Goal: Task Accomplishment & Management: Complete application form

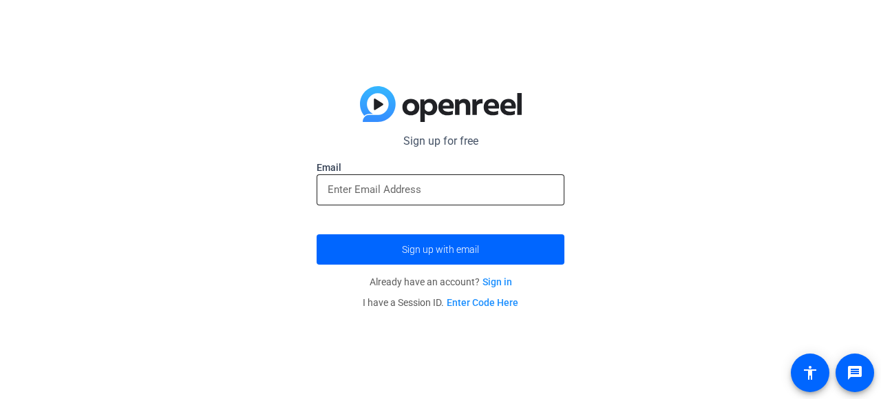
click at [346, 190] on input "email" at bounding box center [441, 189] width 226 height 17
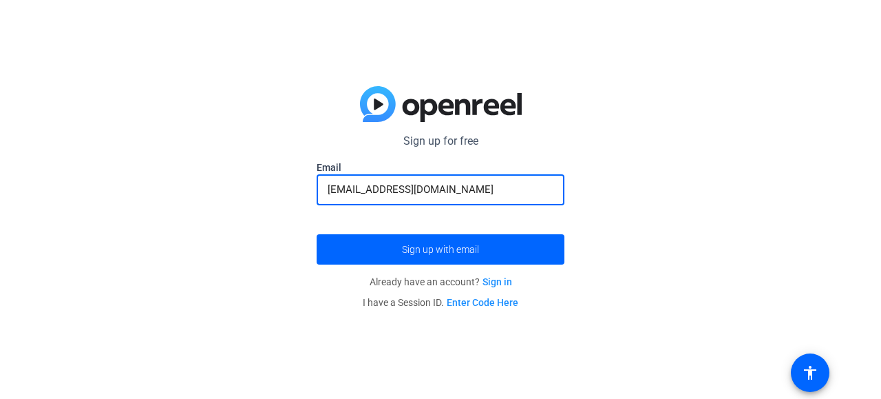
click at [383, 189] on input "[EMAIL_ADDRESS][DOMAIN_NAME]" at bounding box center [441, 189] width 226 height 17
type input "[EMAIL_ADDRESS][DOMAIN_NAME]"
click at [430, 249] on span "Sign up with email" at bounding box center [440, 249] width 77 height 0
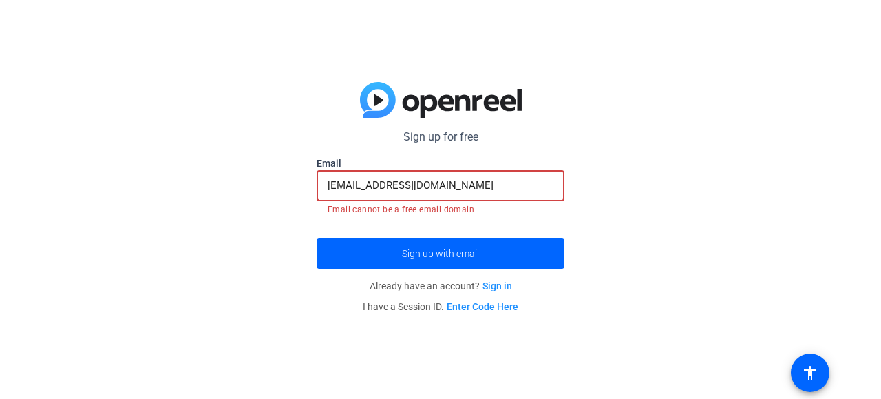
drag, startPoint x: 427, startPoint y: 185, endPoint x: 312, endPoint y: 181, distance: 114.3
click at [312, 181] on div "Sign up for free Email [EMAIL_ADDRESS][DOMAIN_NAME] Email cannot be a free emai…" at bounding box center [440, 199] width 881 height 399
click at [496, 287] on link "Sign in" at bounding box center [498, 285] width 30 height 11
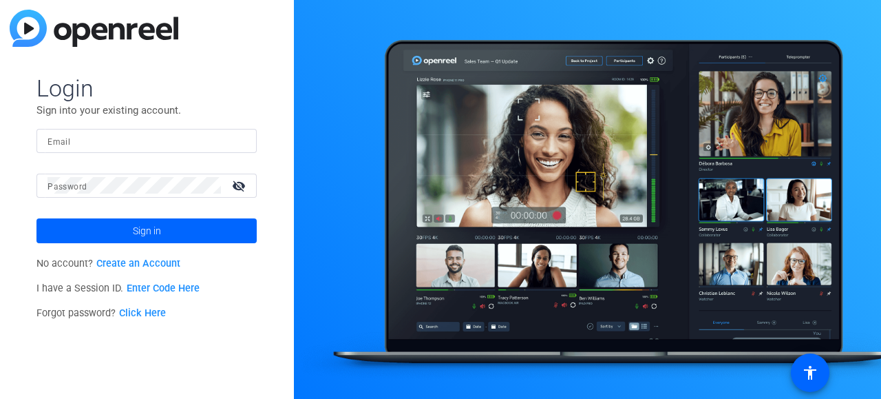
click at [135, 264] on link "Create an Account" at bounding box center [138, 263] width 84 height 12
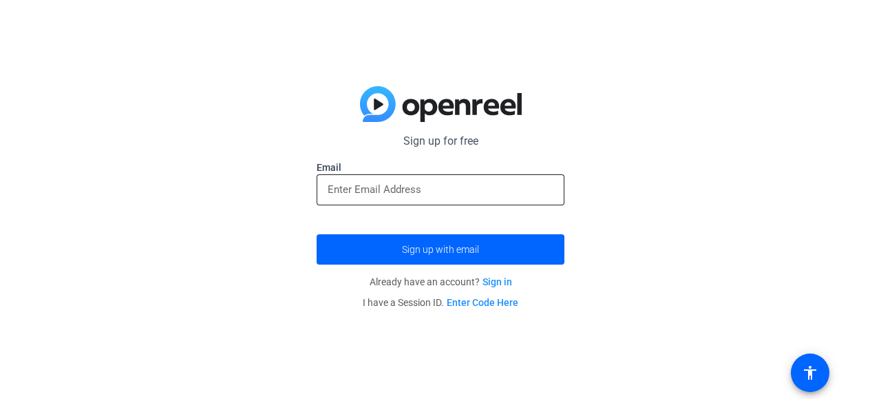
click at [385, 189] on input "email" at bounding box center [441, 189] width 226 height 17
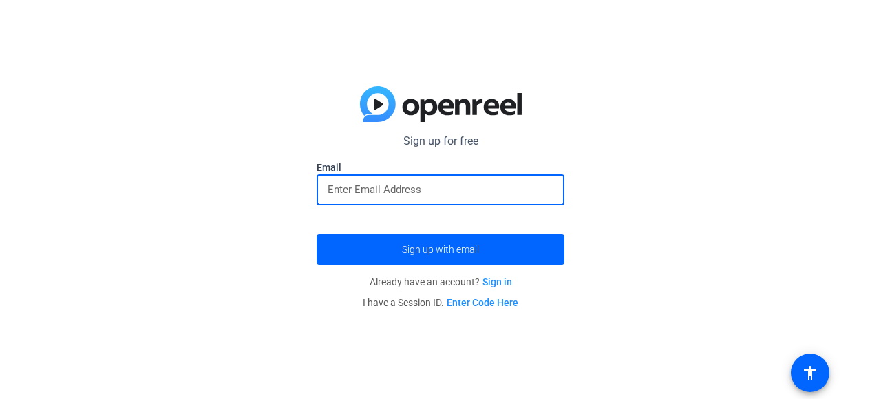
type input "[EMAIL_ADDRESS][DOMAIN_NAME]"
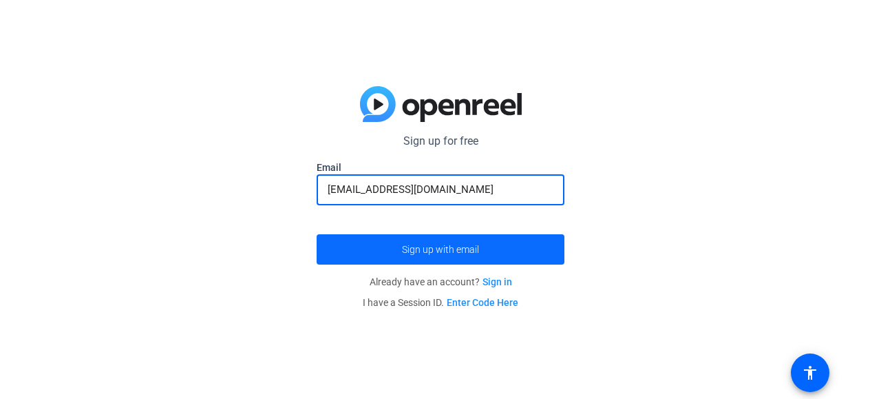
click at [423, 249] on span "Sign up with email" at bounding box center [440, 249] width 77 height 0
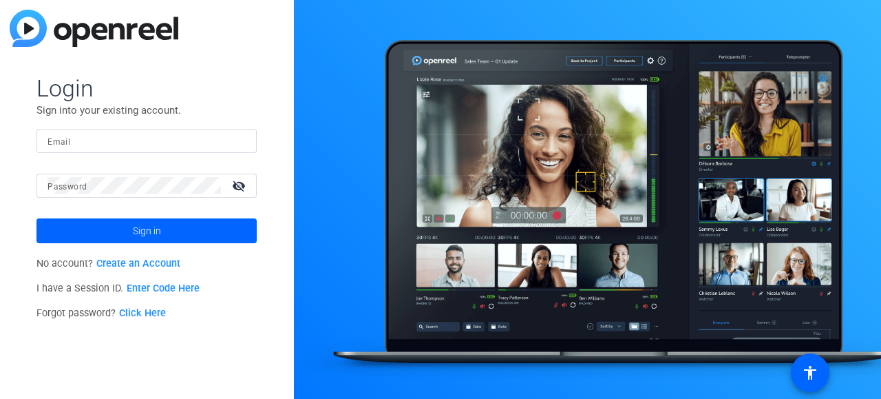
click at [157, 262] on link "Create an Account" at bounding box center [138, 263] width 84 height 12
click at [118, 265] on link "Create an Account" at bounding box center [138, 263] width 84 height 12
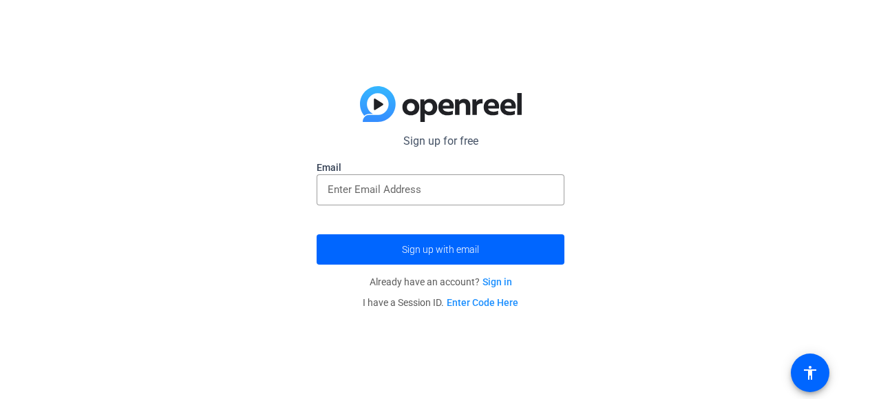
click at [475, 301] on link "Enter Code Here" at bounding box center [483, 302] width 72 height 11
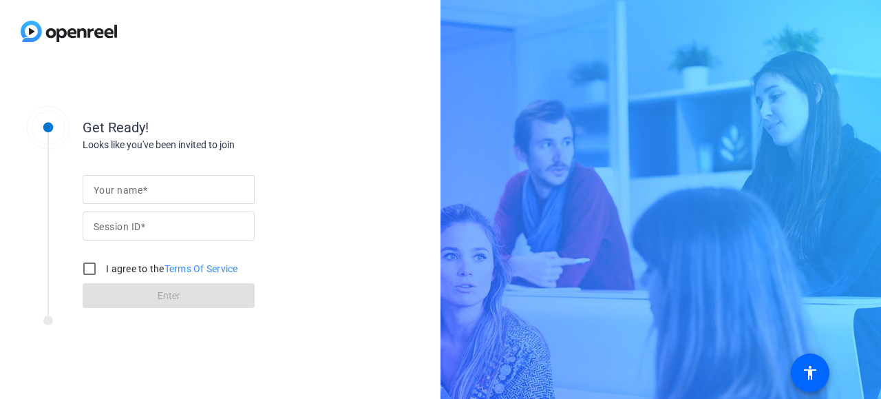
click at [95, 189] on mat-label "Your name" at bounding box center [118, 189] width 49 height 11
click at [95, 189] on input "Your name" at bounding box center [169, 189] width 150 height 17
type input "Marina"
click at [142, 224] on span at bounding box center [142, 226] width 5 height 11
click at [142, 224] on input "Session ID" at bounding box center [169, 226] width 150 height 17
